Goal: Information Seeking & Learning: Learn about a topic

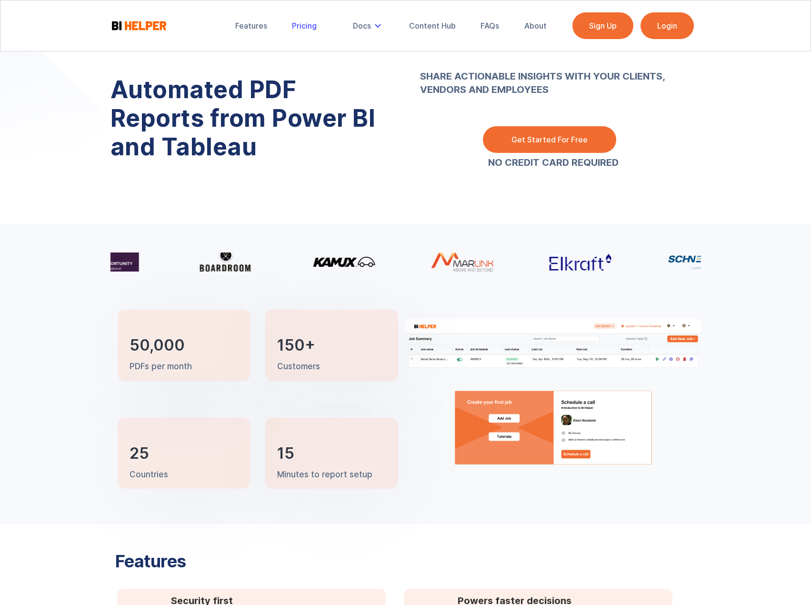
click at [312, 19] on link "Pricing" at bounding box center [304, 25] width 38 height 21
